Goal: Find contact information: Find contact information

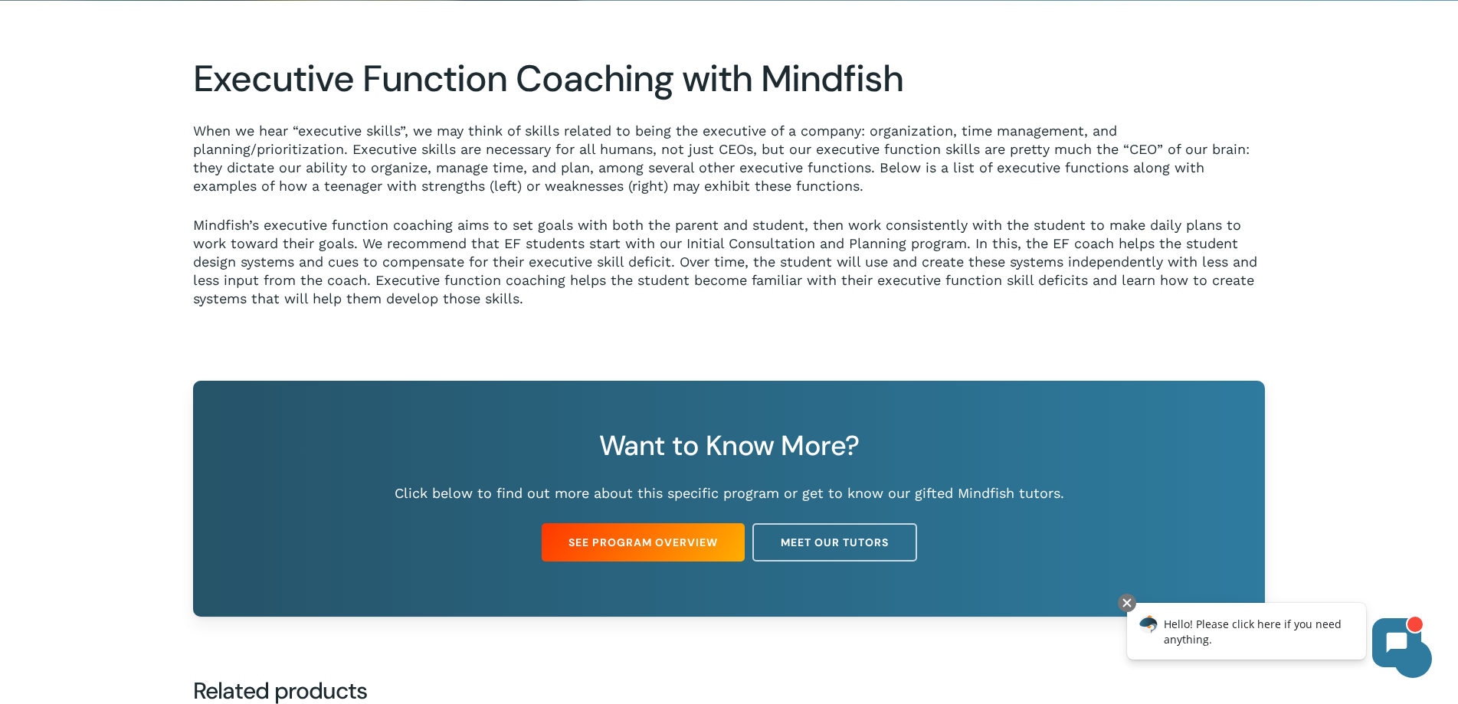
scroll to position [766, 0]
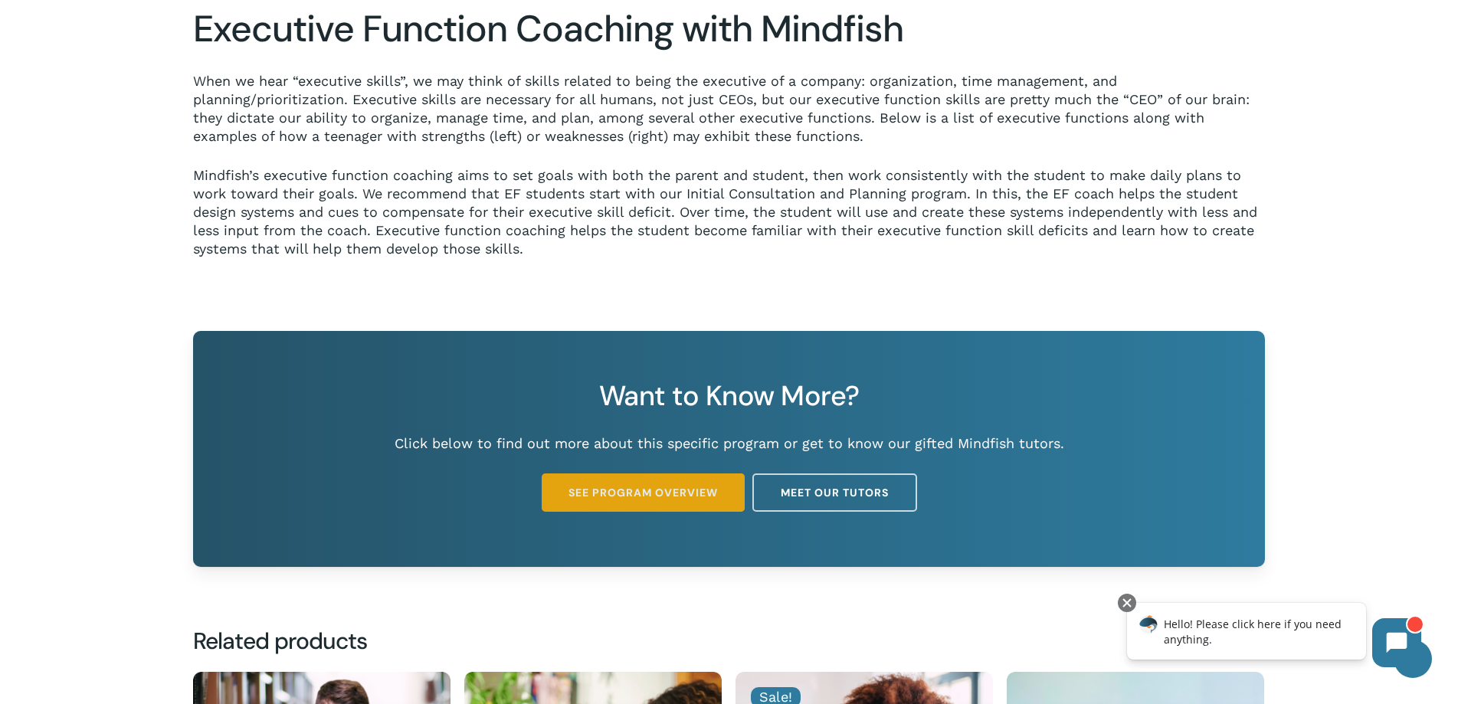
click at [629, 489] on span "See Program Overview" at bounding box center [643, 492] width 149 height 15
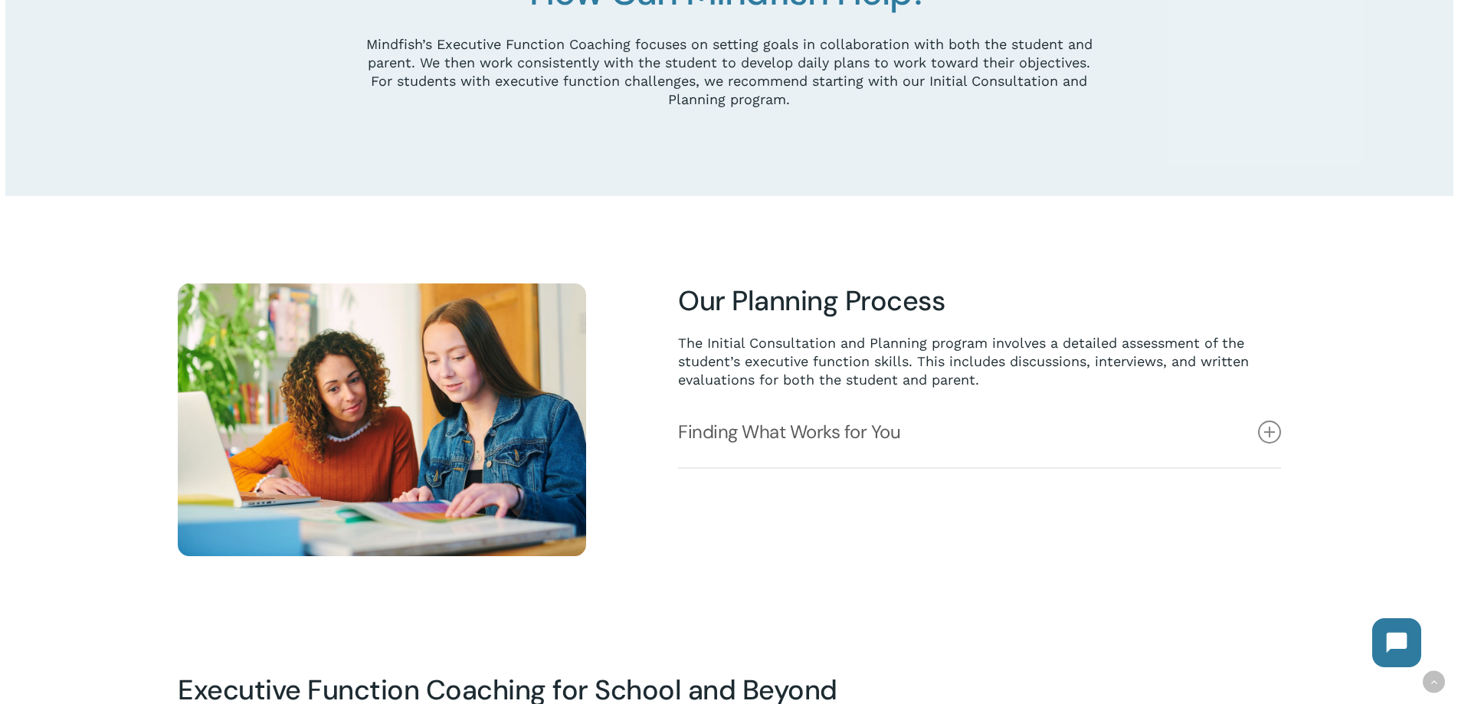
scroll to position [1073, 0]
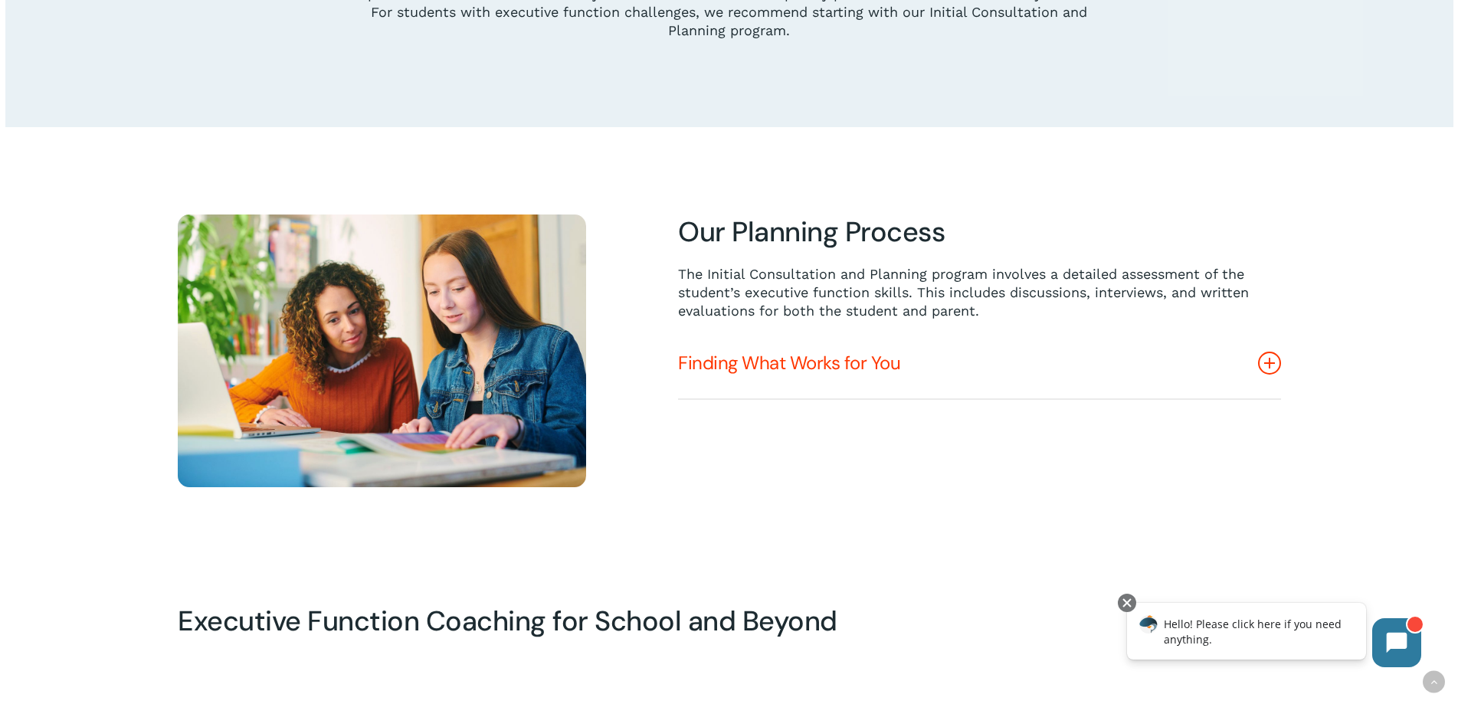
click at [767, 369] on link "Finding What Works for You" at bounding box center [979, 363] width 602 height 71
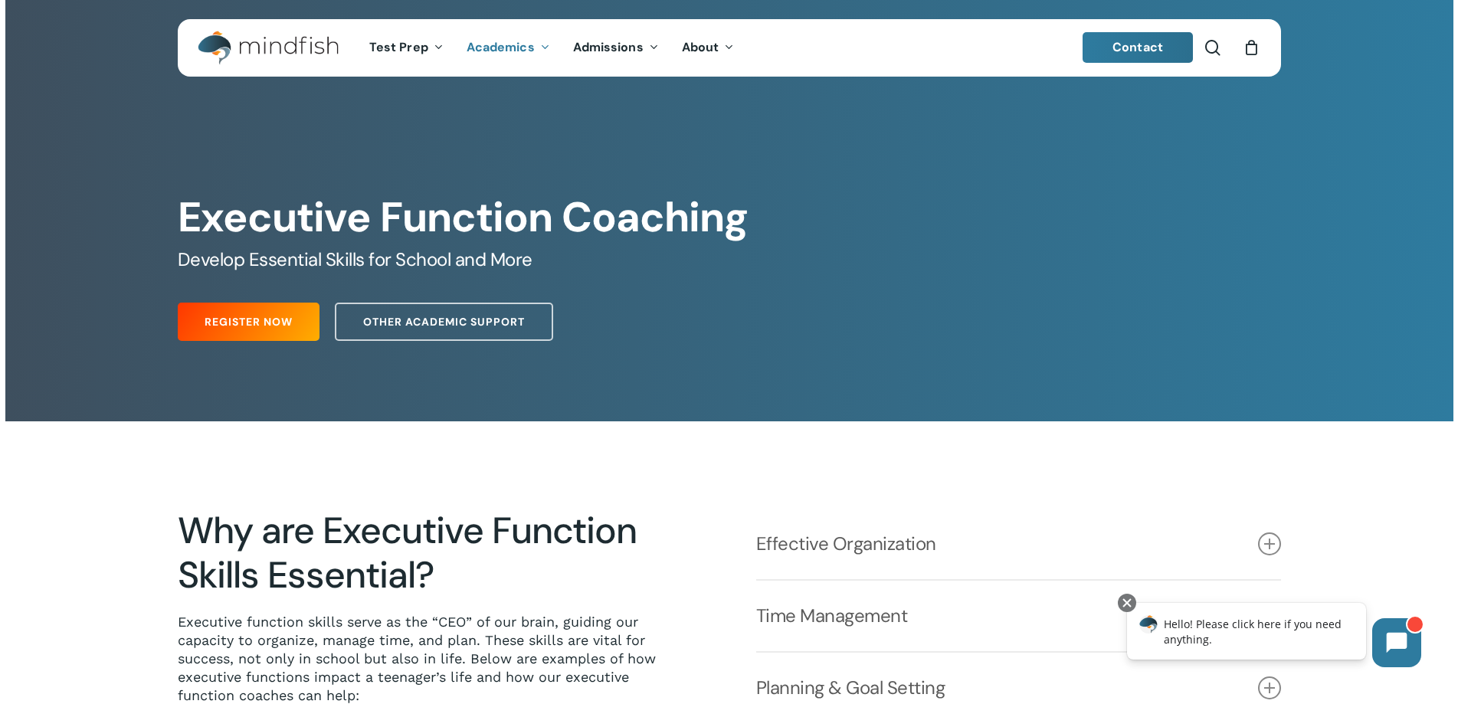
scroll to position [0, 0]
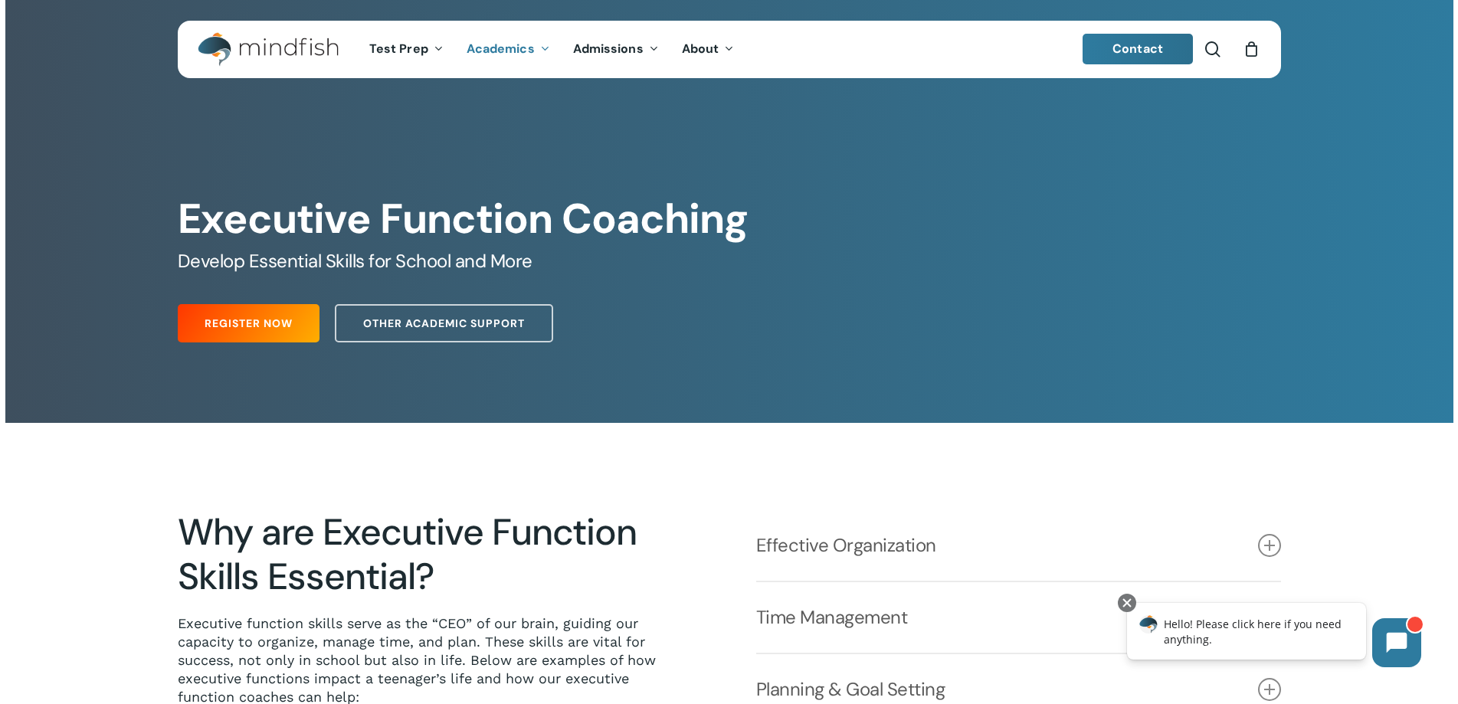
click at [1133, 40] on link "Contact" at bounding box center [1138, 49] width 110 height 31
